Goal: Task Accomplishment & Management: Manage account settings

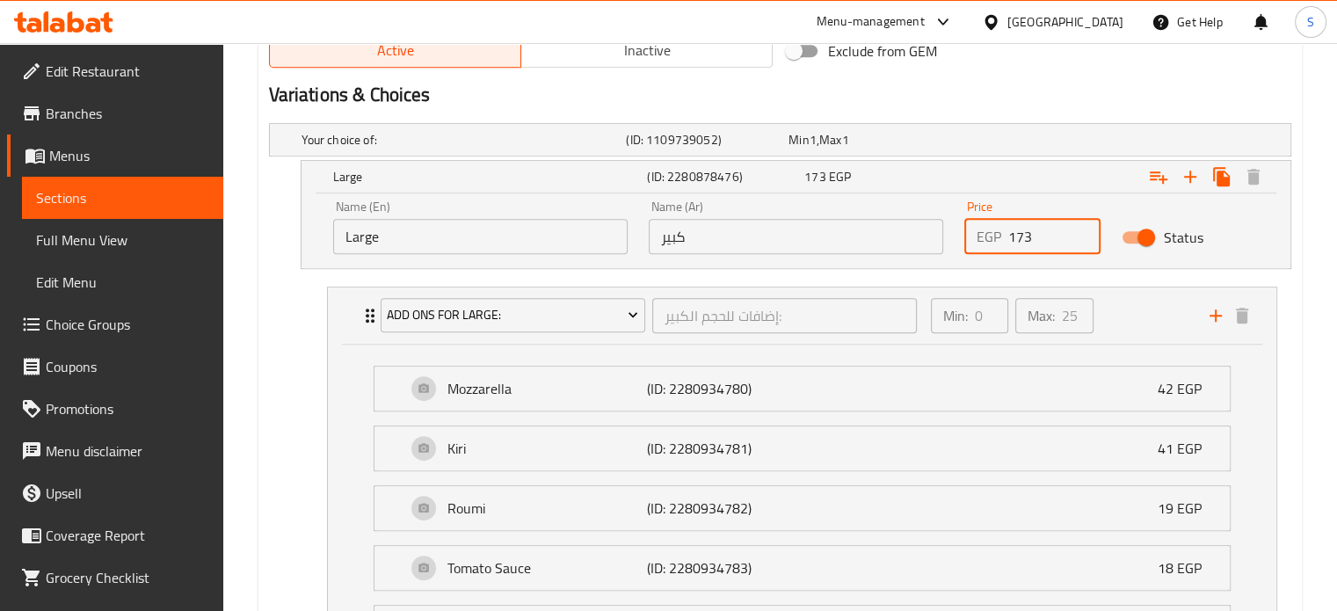
scroll to position [939, 0]
click at [1027, 235] on input "173" at bounding box center [1054, 236] width 93 height 35
click at [1023, 235] on input "171513" at bounding box center [1054, 236] width 93 height 35
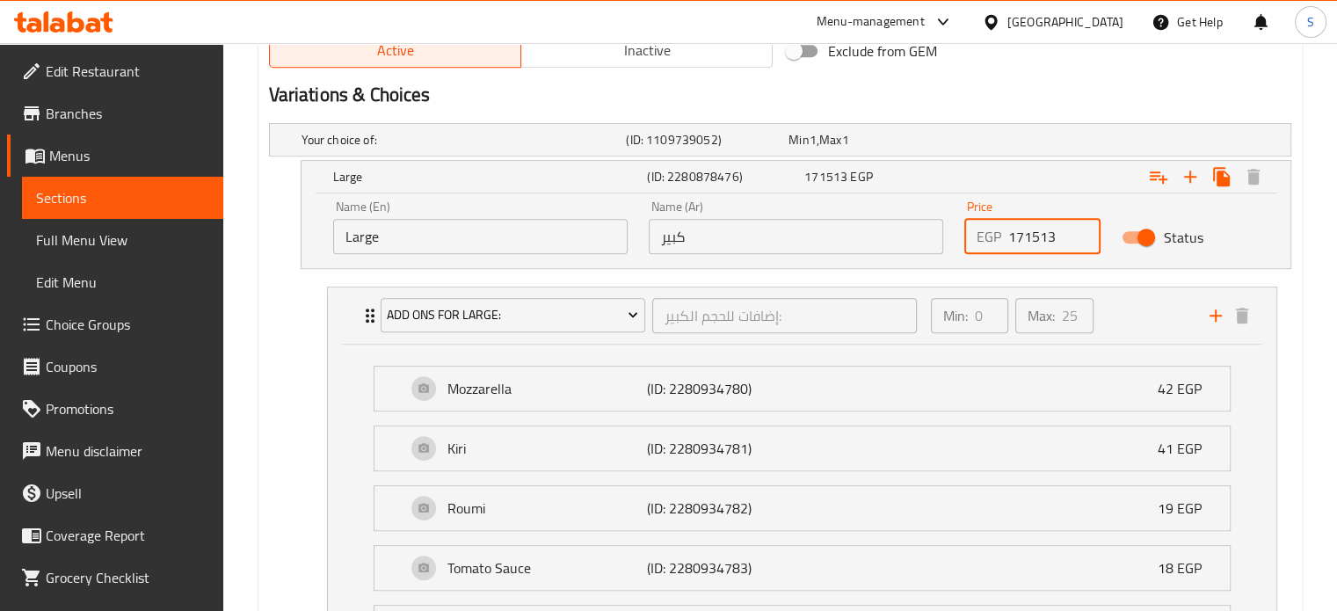
click at [1023, 235] on input "171513" at bounding box center [1054, 236] width 93 height 35
type input "151"
click at [519, 228] on input "Large" at bounding box center [480, 236] width 295 height 35
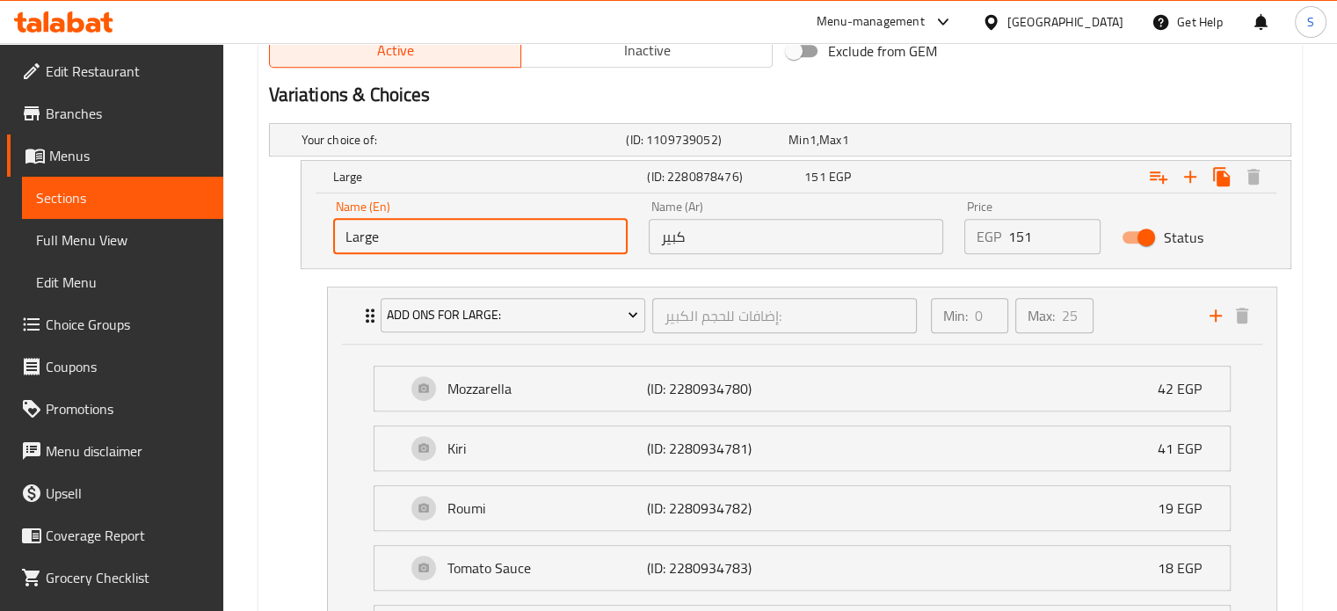
click at [519, 228] on input "Large" at bounding box center [480, 236] width 295 height 35
type input "Chicken Buffalo Pizza"
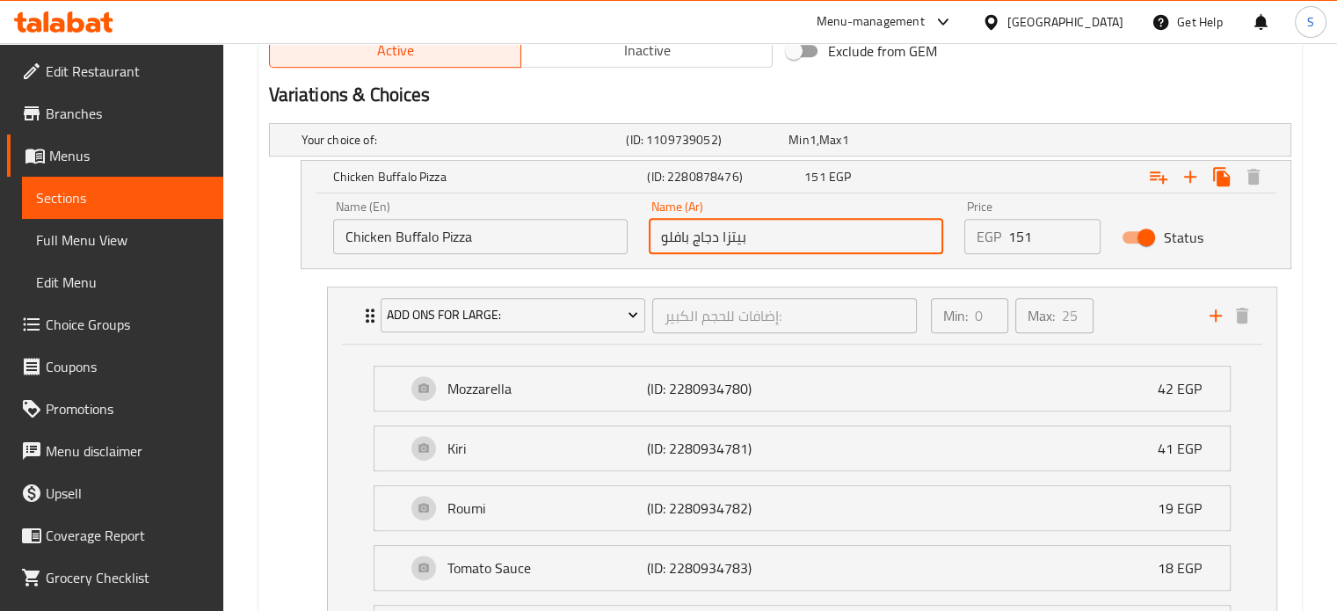
type input "بيتزا دجاج بافلو"
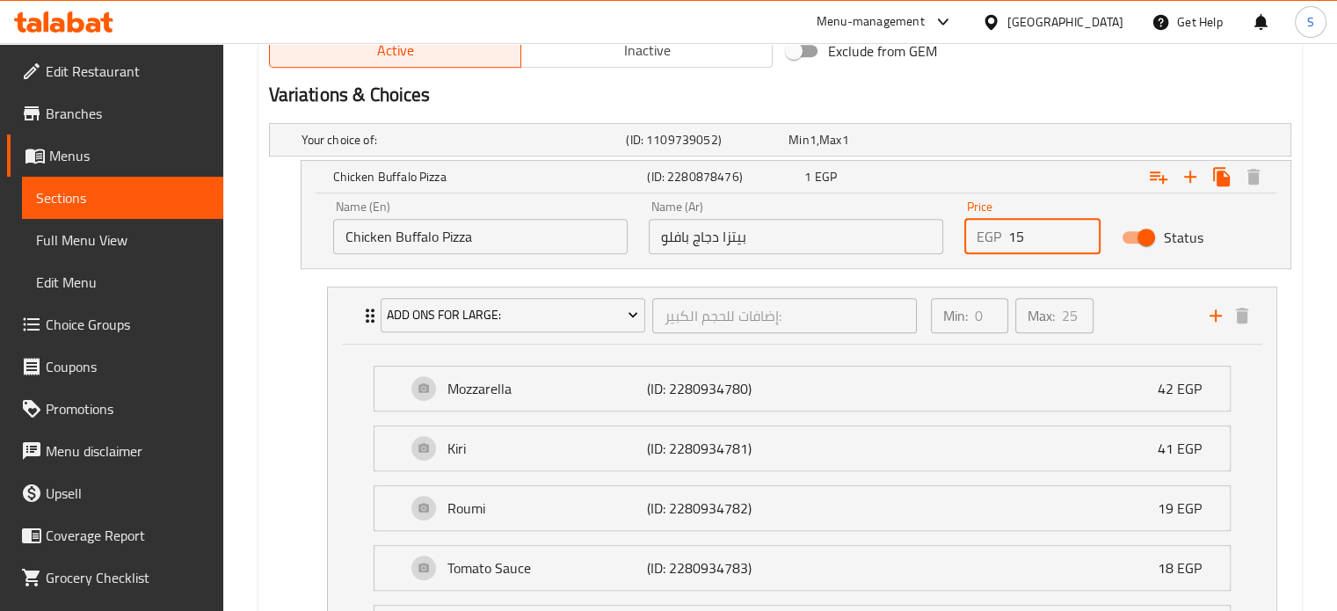
type input "151"
click at [1197, 180] on icon "Expand" at bounding box center [1190, 176] width 21 height 21
click at [1188, 175] on icon "Expand" at bounding box center [1190, 177] width 12 height 12
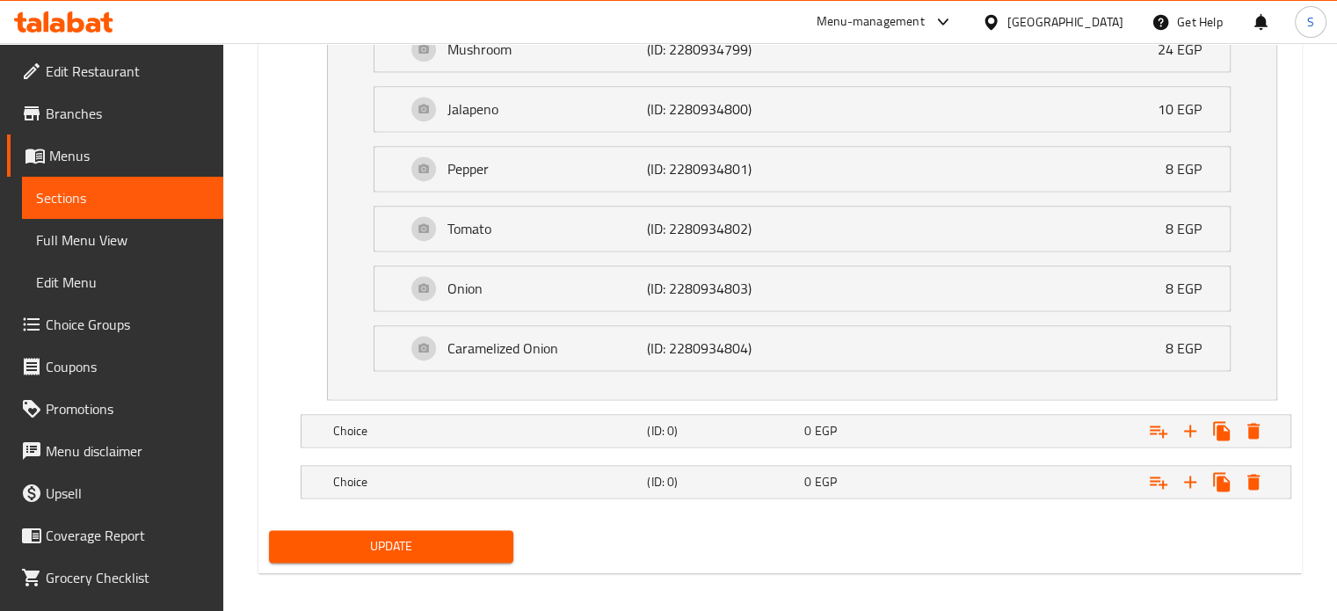
scroll to position [2413, 0]
click at [942, 423] on div "0 EGP" at bounding box center [879, 432] width 150 height 18
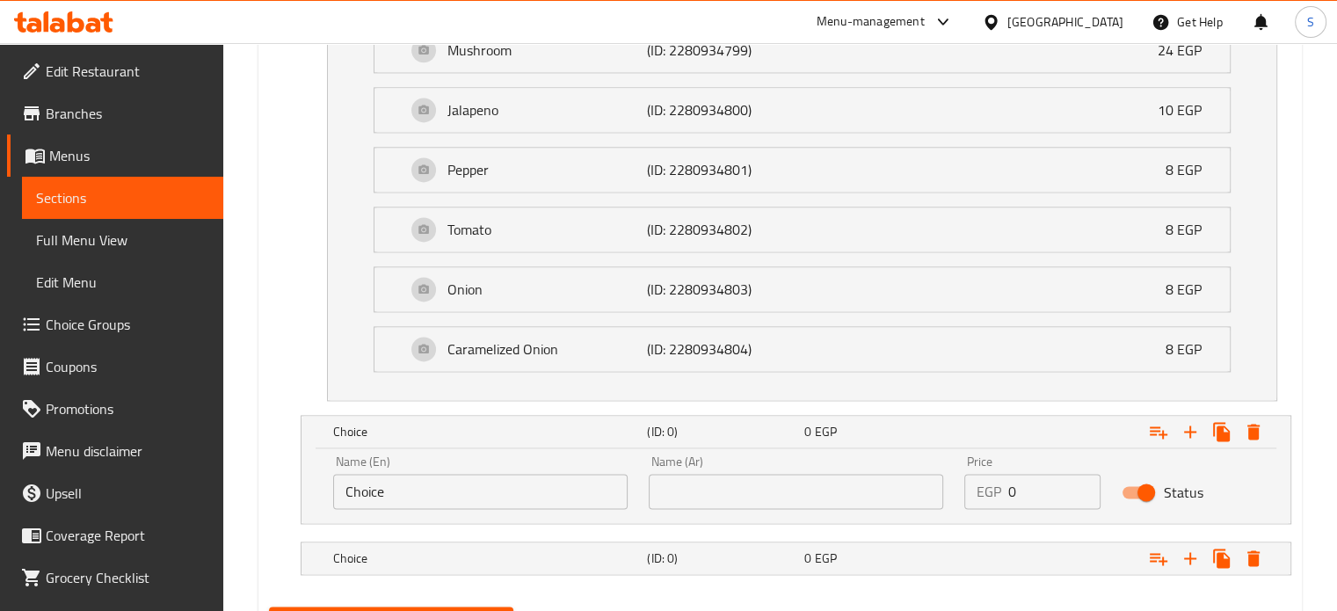
click at [401, 483] on input "Choice" at bounding box center [480, 491] width 295 height 35
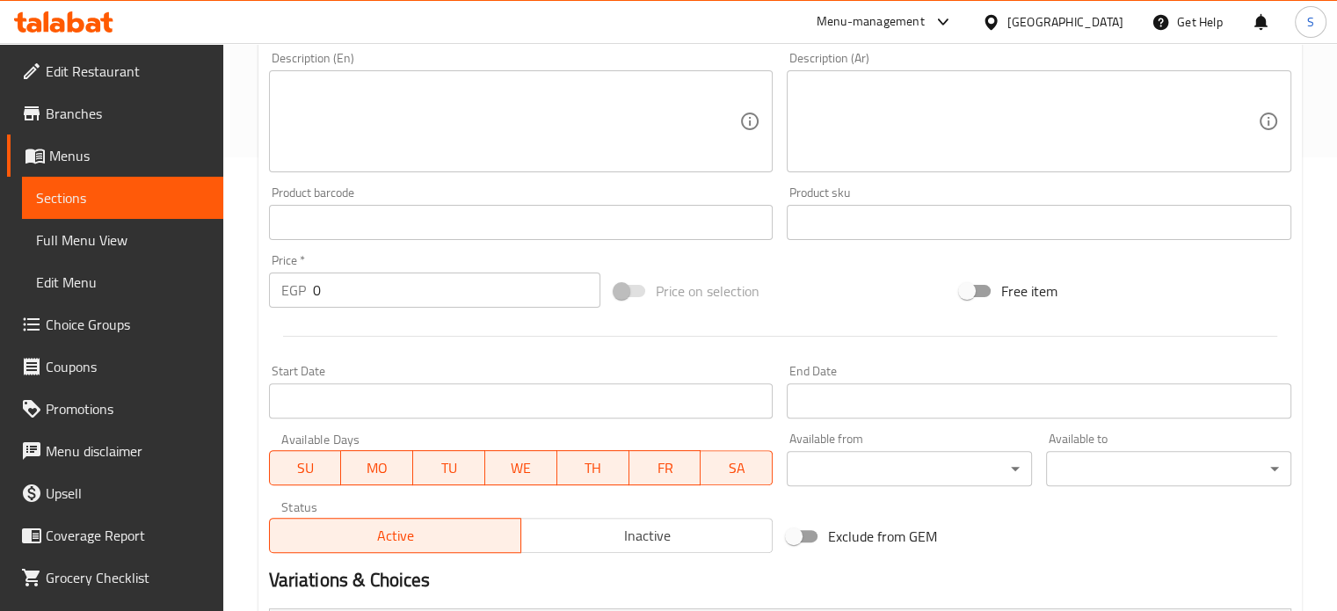
scroll to position [717, 0]
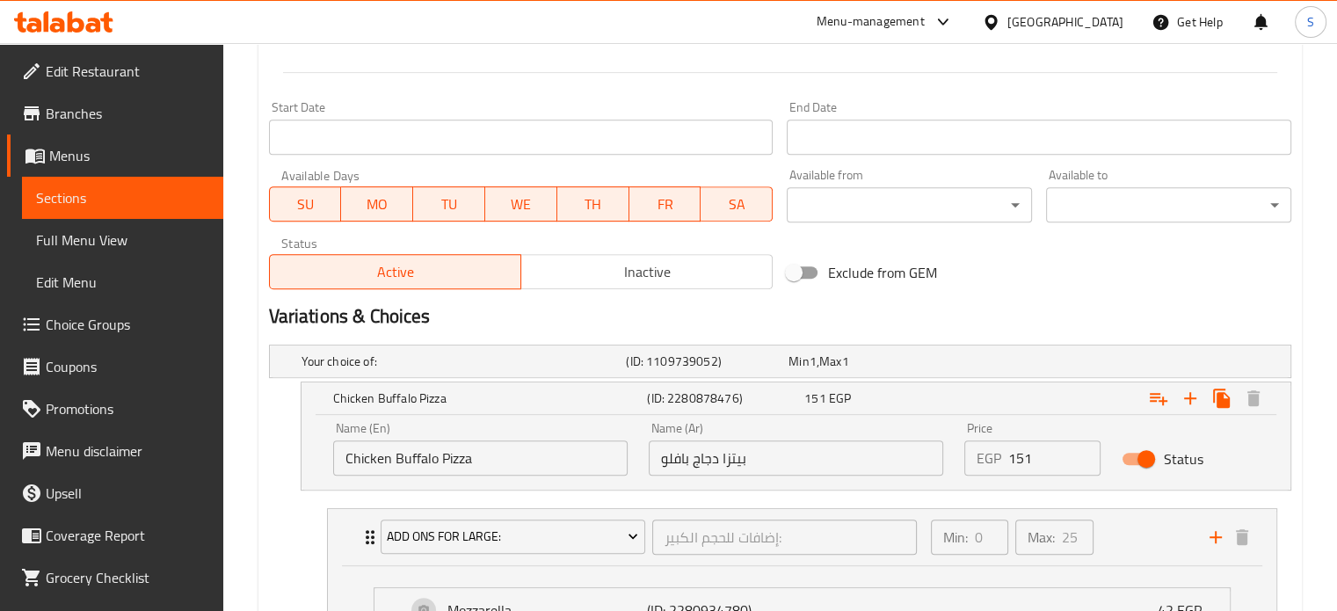
click at [343, 455] on input "Chicken Buffalo Pizza" at bounding box center [480, 457] width 295 height 35
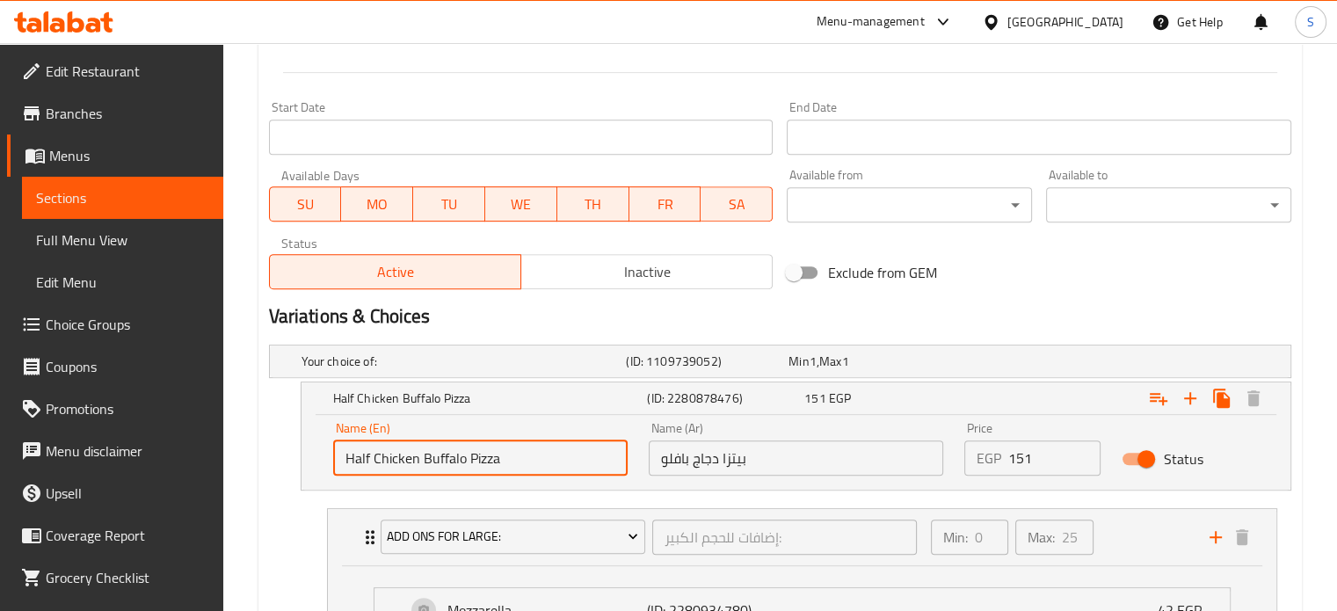
type input "Half Chicken Buffalo Pizza"
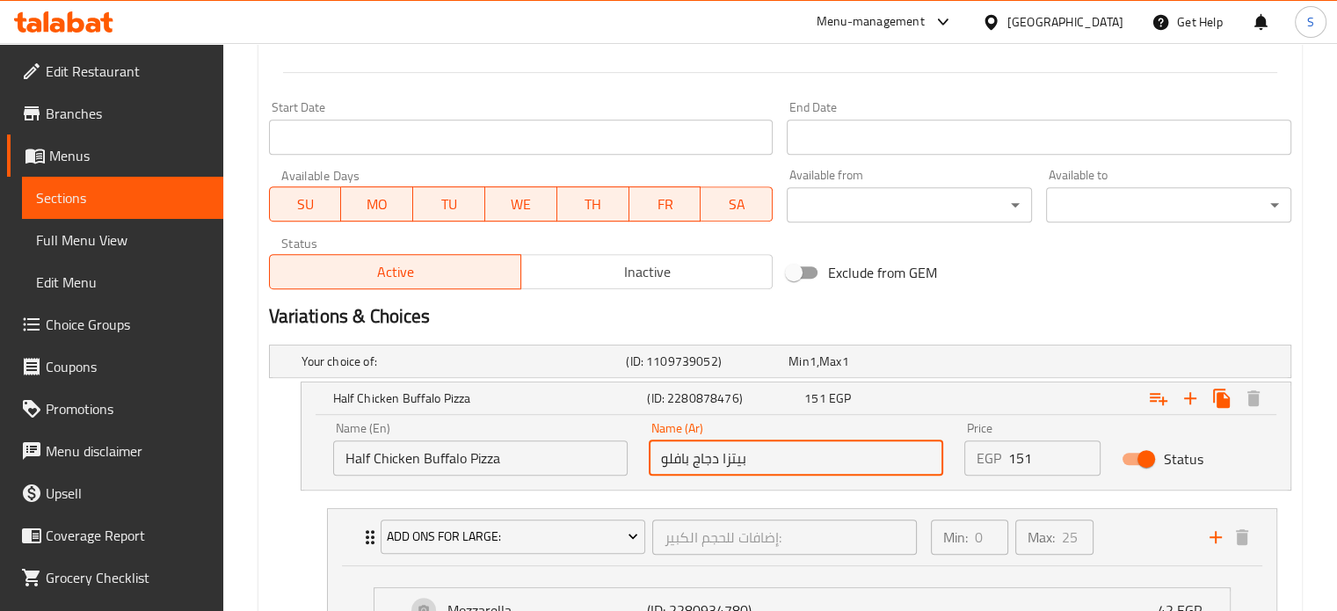
click at [760, 456] on input "بيتزا دجاج بافلو" at bounding box center [796, 457] width 295 height 35
click at [661, 460] on input "بيتزا دجاج بافلو" at bounding box center [796, 457] width 295 height 35
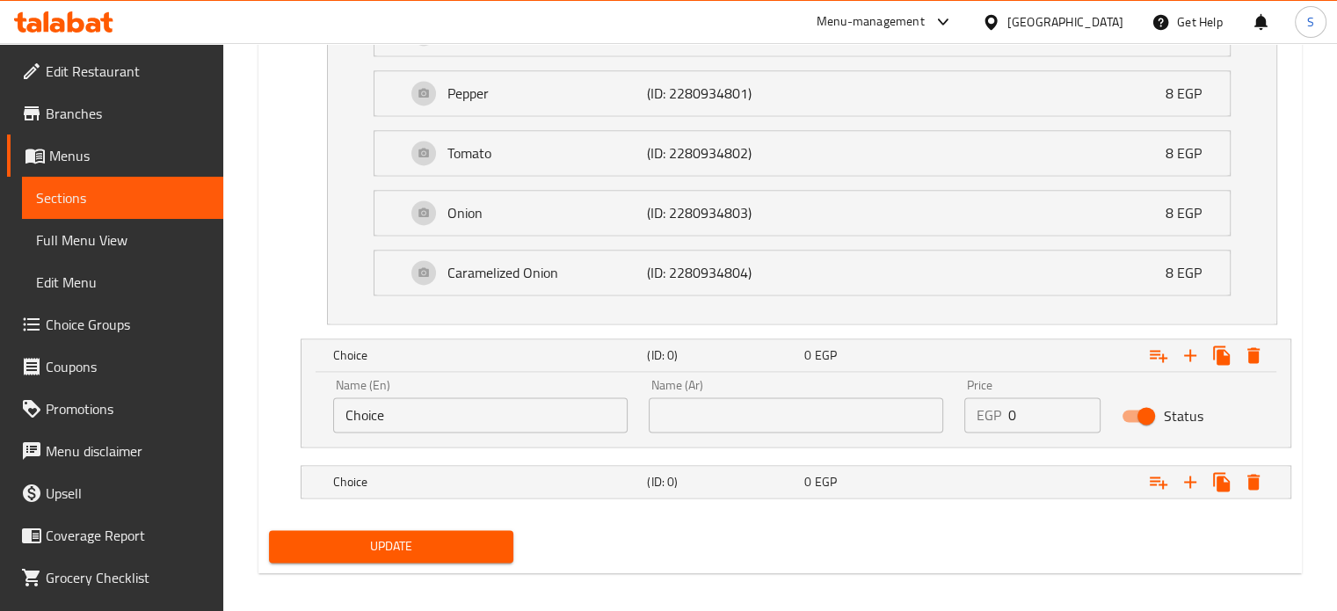
scroll to position [2489, 0]
type input "نص بيتزا دجاج بافلو"
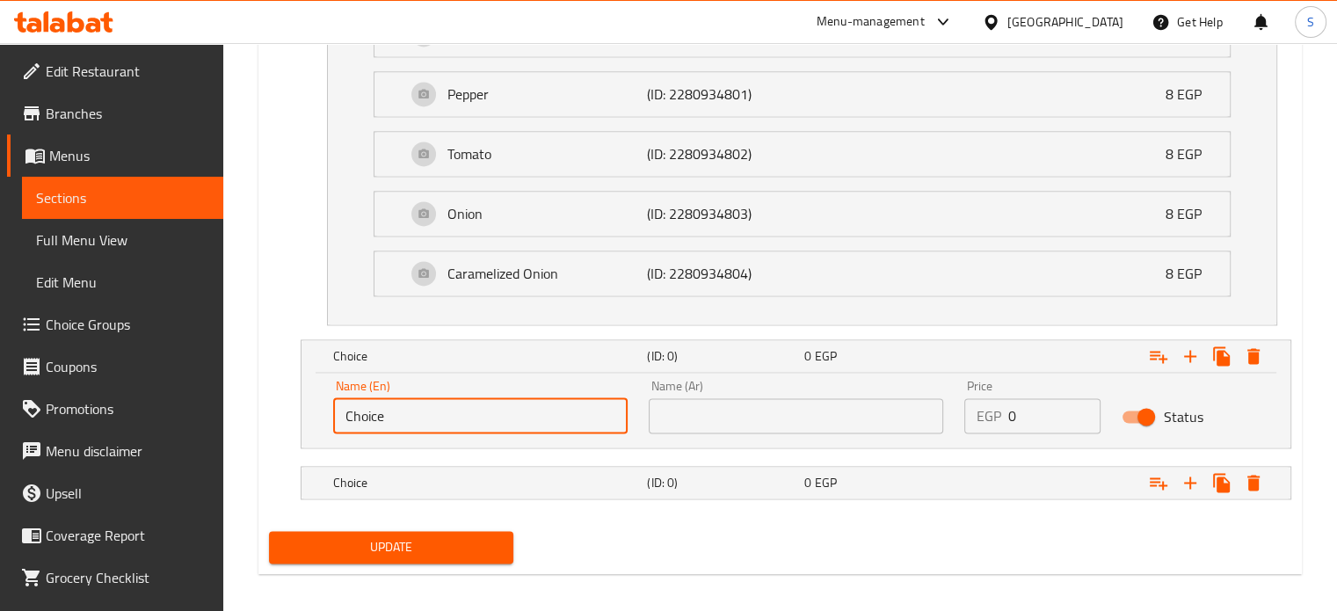
click at [425, 404] on input "Choice" at bounding box center [480, 415] width 295 height 35
type input "Half Big Shahin Pizza"
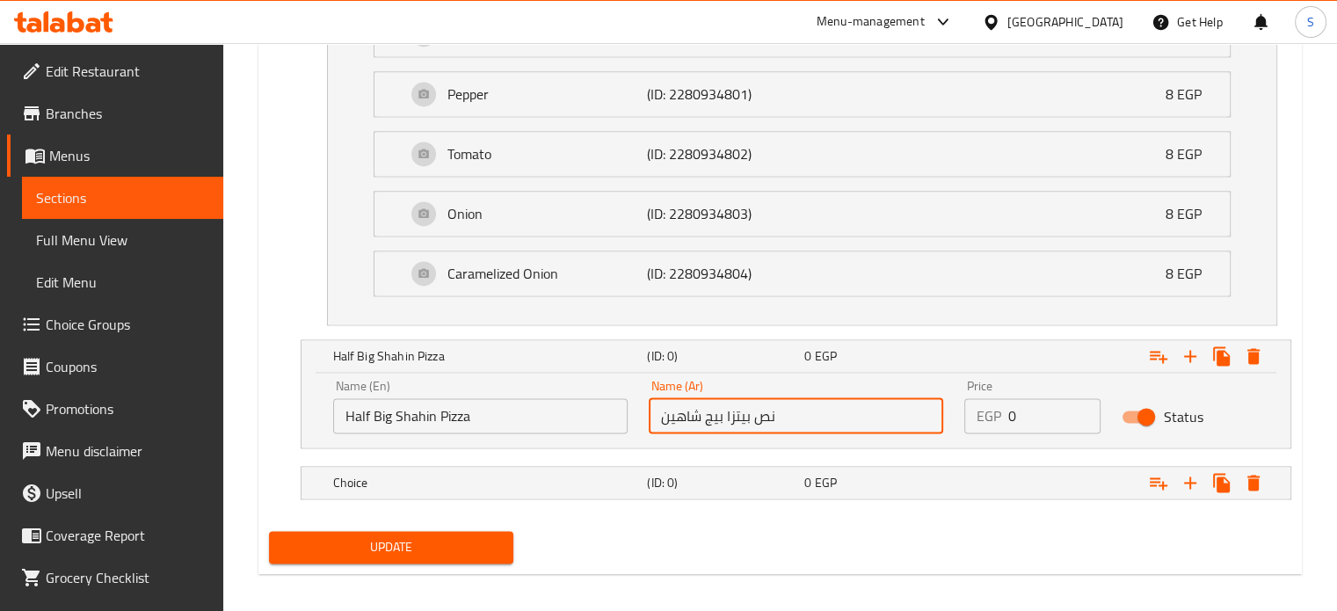
type input "نص بيتزا بيج شاهين"
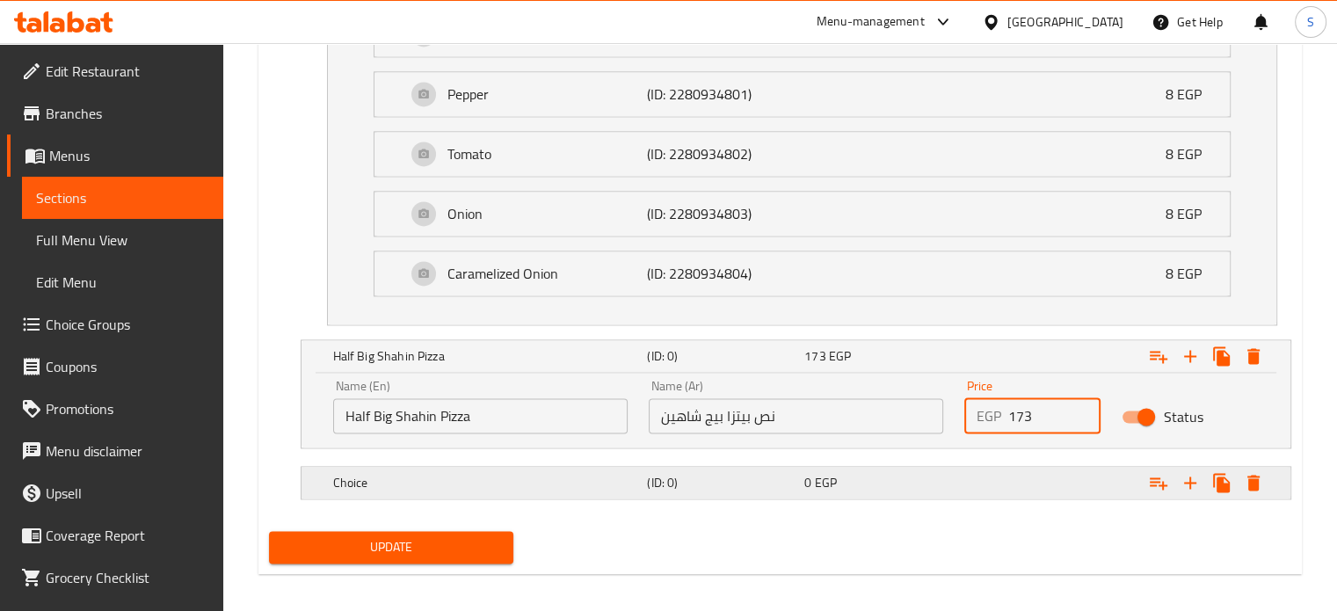
type input "173"
click at [646, 479] on div "(ID: 0)" at bounding box center [722, 482] width 157 height 25
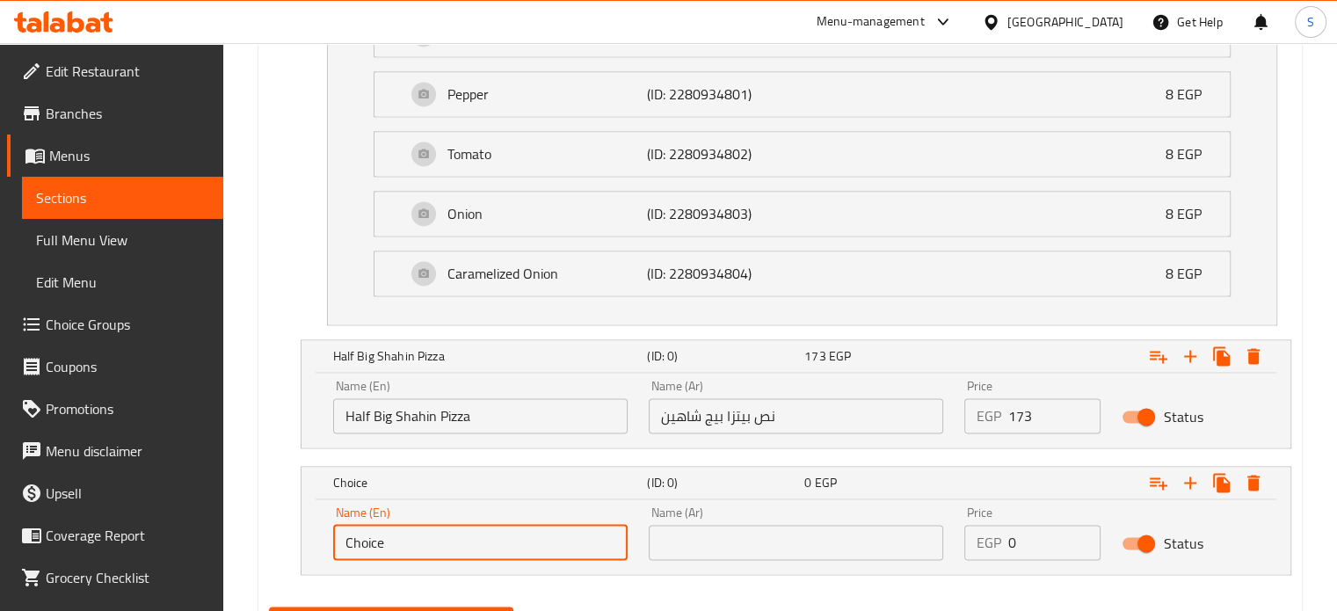
click at [459, 539] on input "Choice" at bounding box center [480, 542] width 295 height 35
click at [497, 404] on input "Half Big Shahin Pizza" at bounding box center [480, 415] width 295 height 35
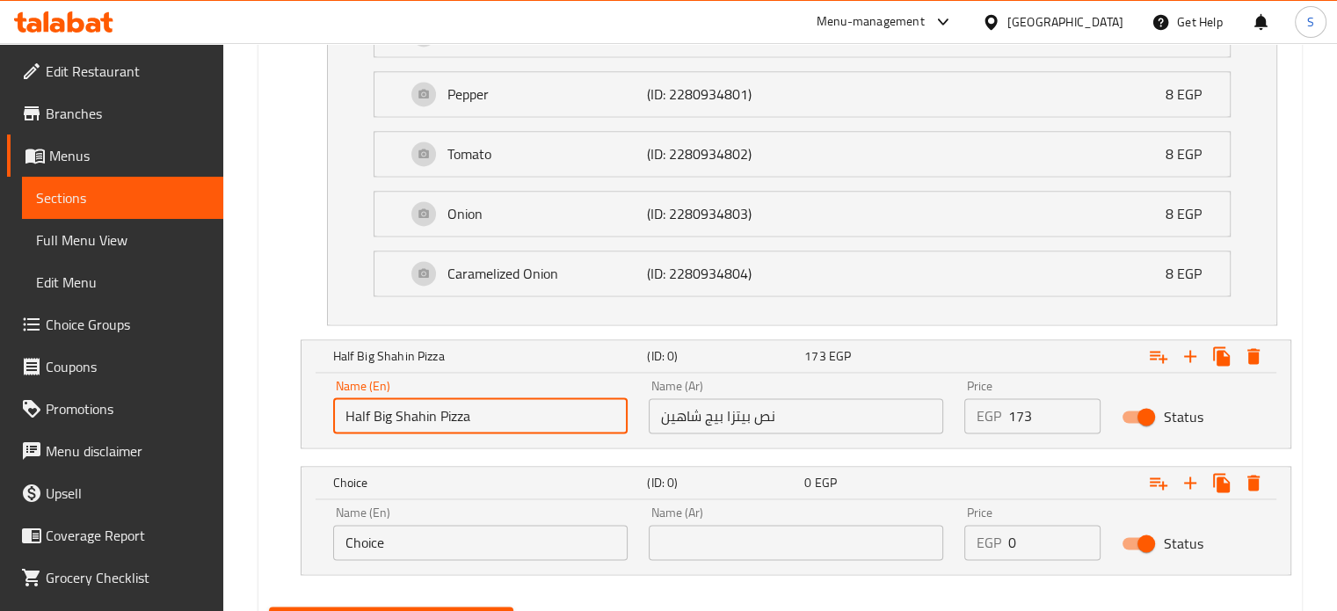
click at [497, 404] on input "Half Big Shahin Pizza" at bounding box center [480, 415] width 295 height 35
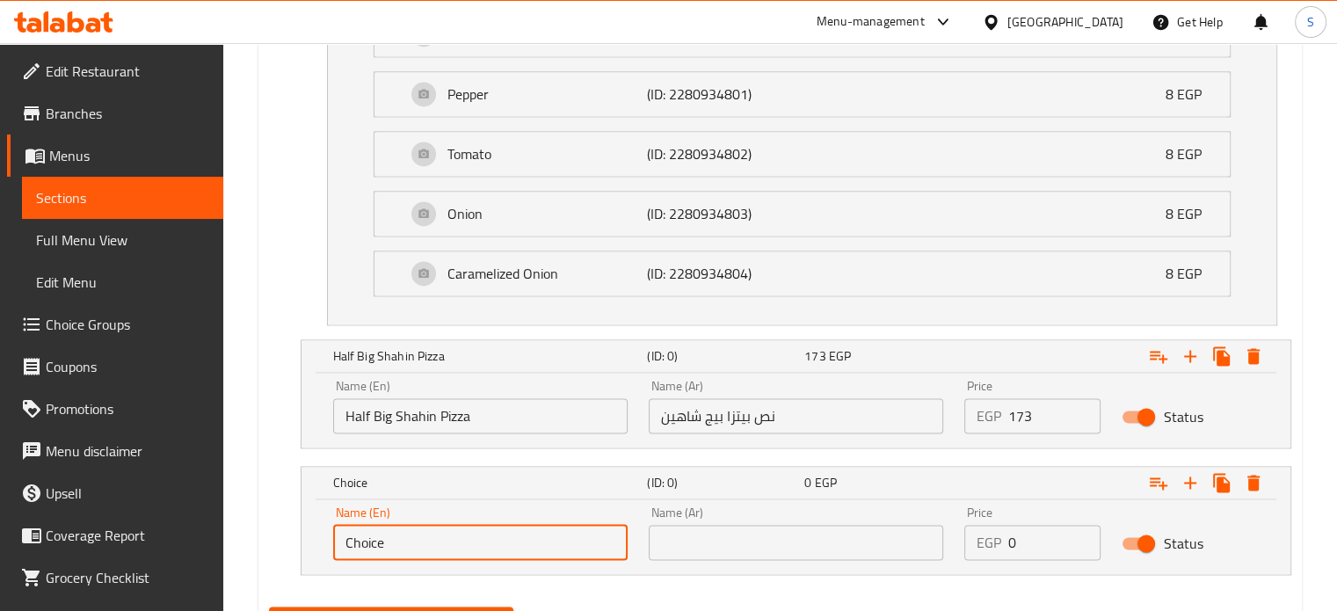
click at [440, 535] on input "Choice" at bounding box center [480, 542] width 295 height 35
paste input "Half Big Shahin Pizza"
type input "Half Chicken BBQ Pizza"
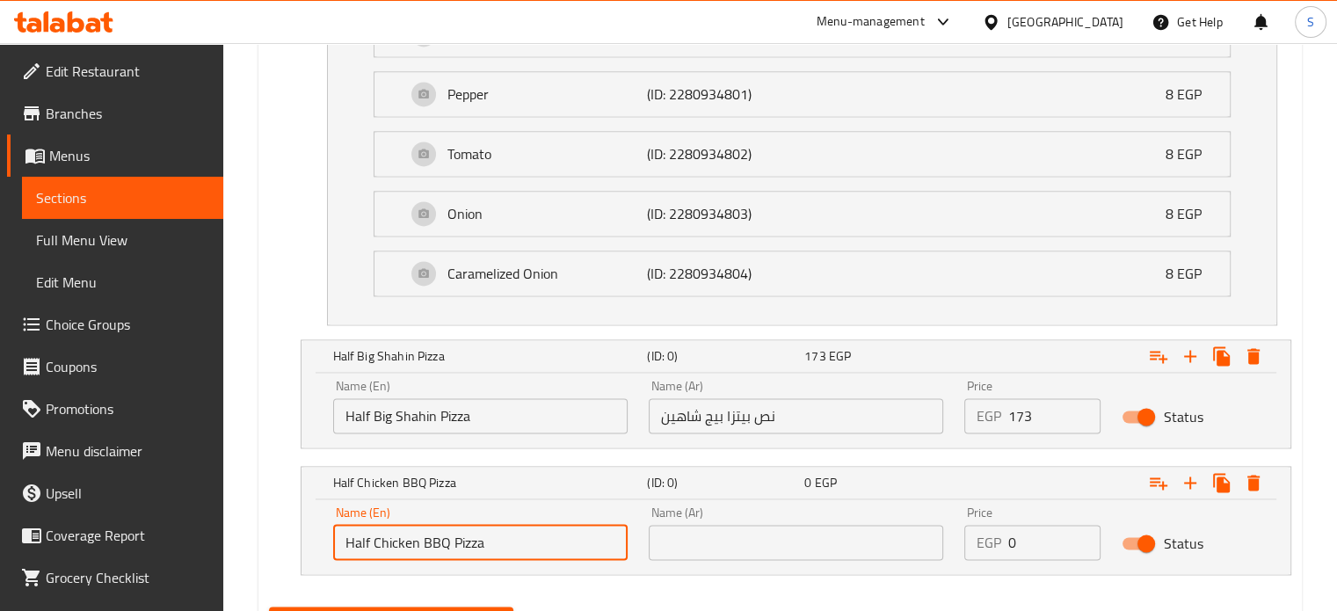
click at [749, 553] on div "Name (Ar) Name (Ar)" at bounding box center [796, 533] width 316 height 75
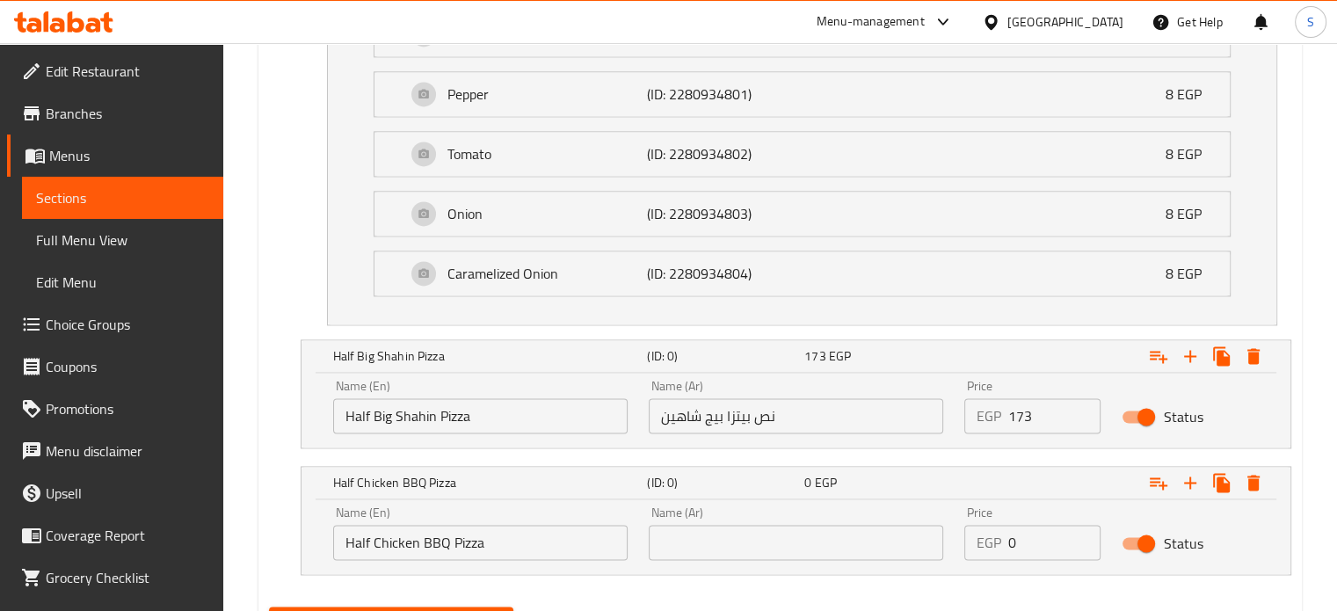
click at [756, 533] on input "text" at bounding box center [796, 542] width 295 height 35
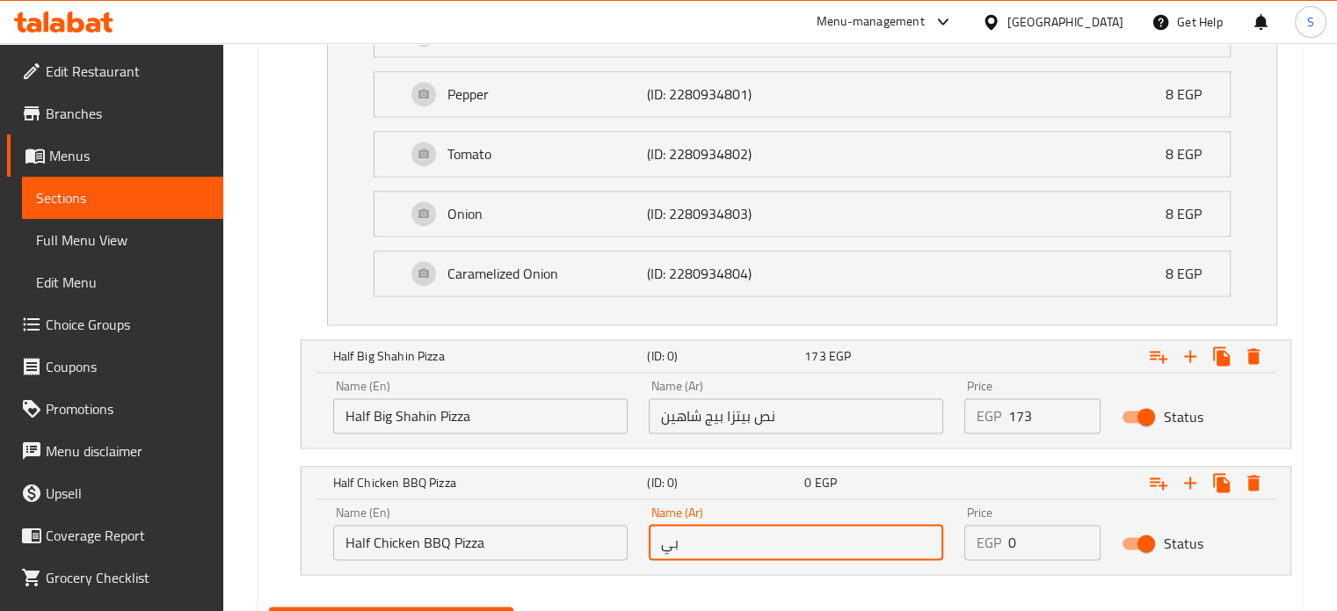
type input "ب"
type input "نص بيتزا دجاج باربكيو"
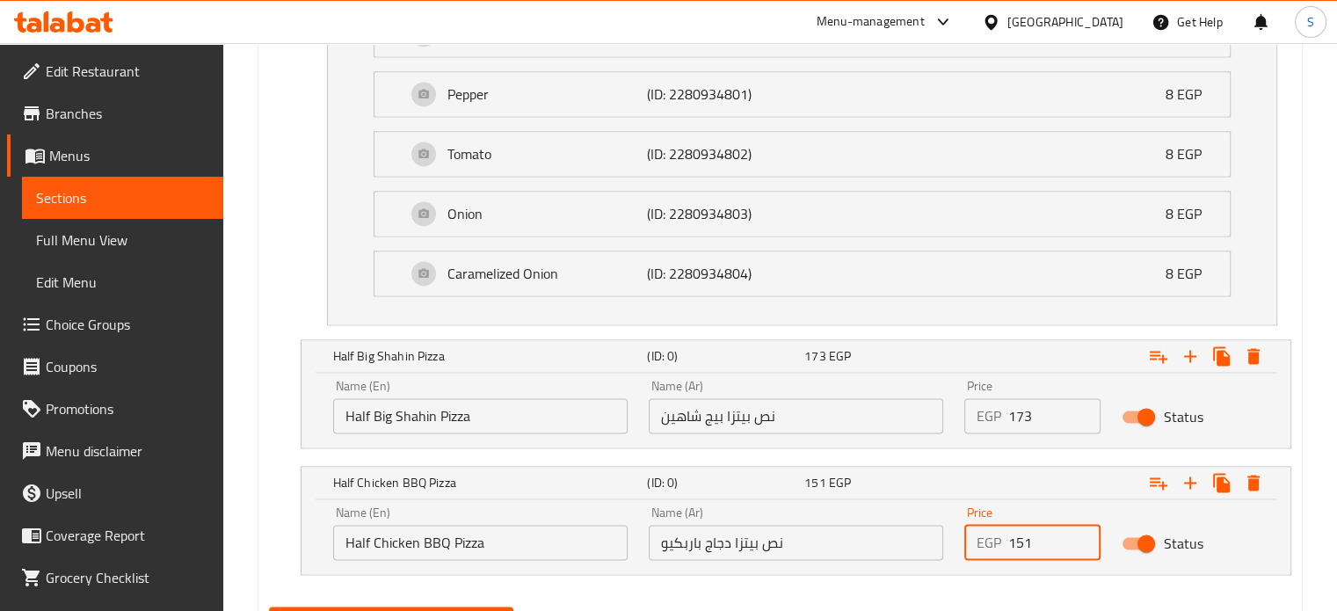
type input "151"
click at [488, 610] on span "Update" at bounding box center [391, 623] width 217 height 22
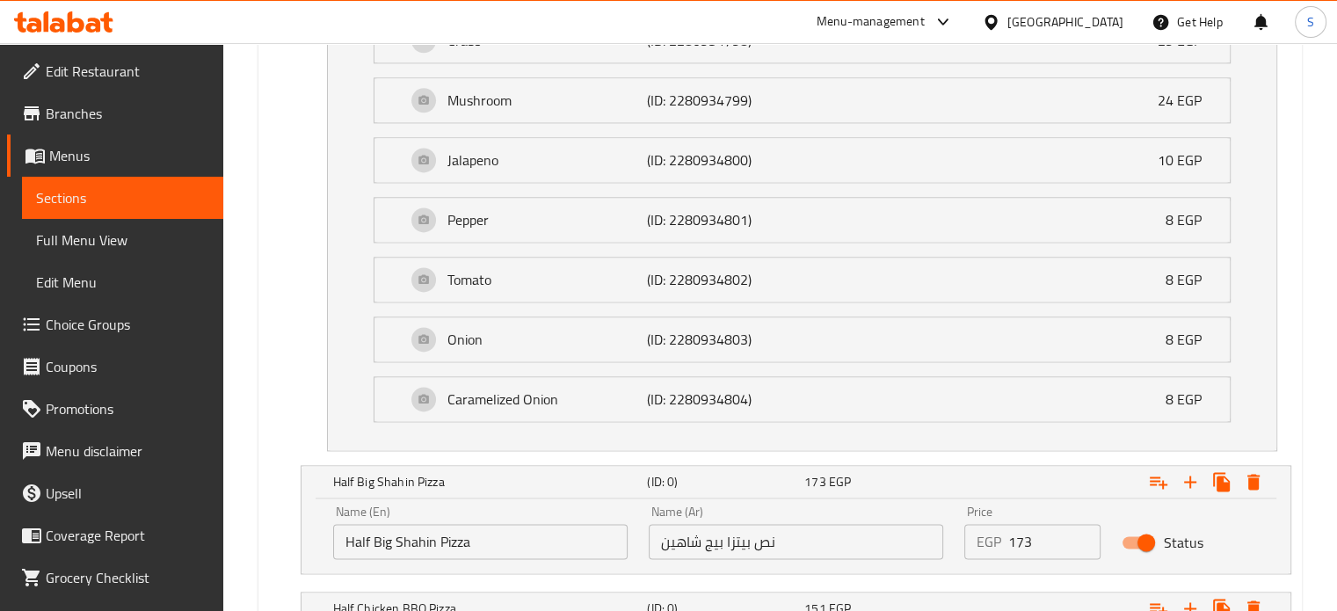
scroll to position [2565, 0]
